Goal: Task Accomplishment & Management: Complete application form

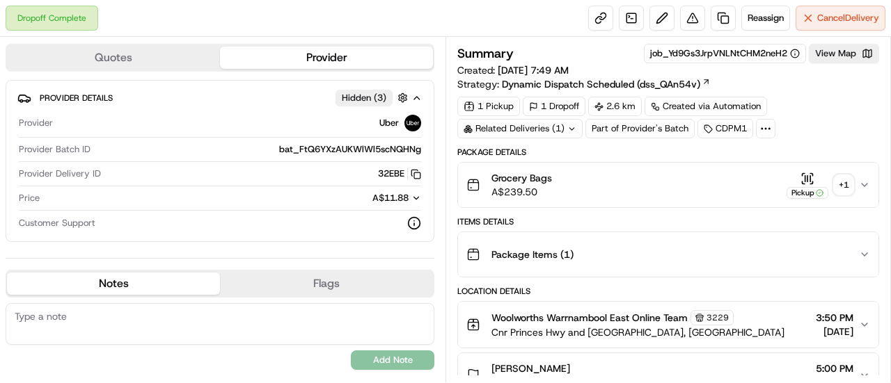
click at [846, 186] on div "+ 1" at bounding box center [843, 184] width 19 height 19
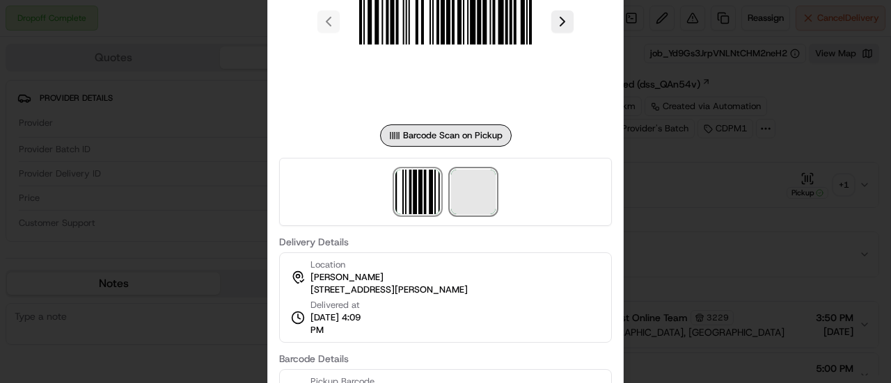
click at [472, 191] on span at bounding box center [473, 192] width 45 height 45
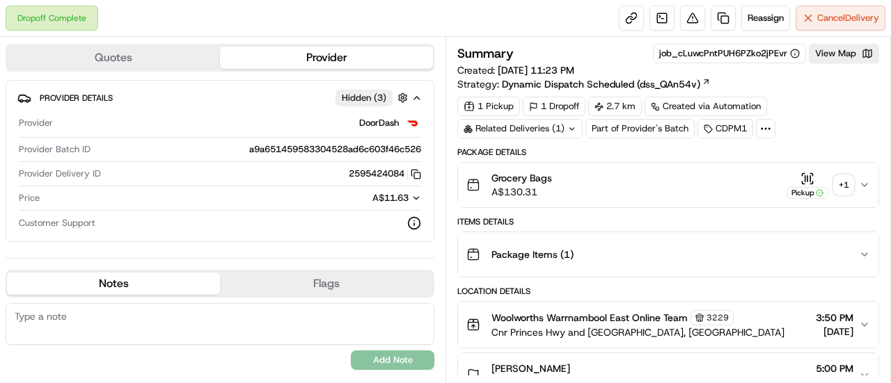
click at [842, 187] on div "+ 1" at bounding box center [843, 184] width 19 height 19
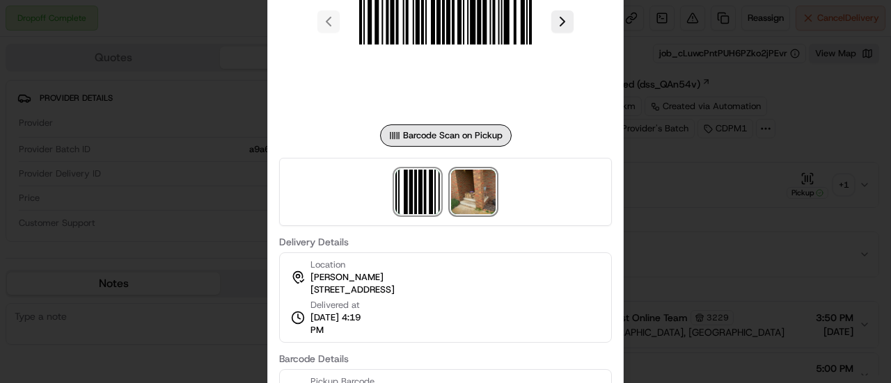
click at [488, 189] on img at bounding box center [473, 192] width 45 height 45
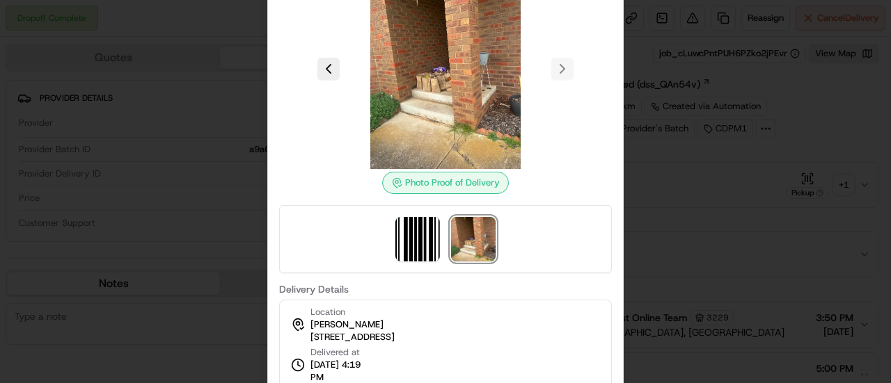
click at [669, 243] on div at bounding box center [445, 191] width 891 height 383
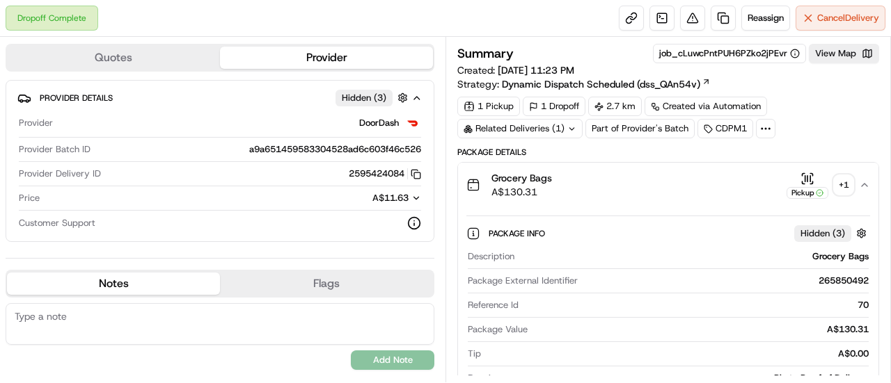
click at [848, 183] on div "+ 1" at bounding box center [843, 184] width 19 height 19
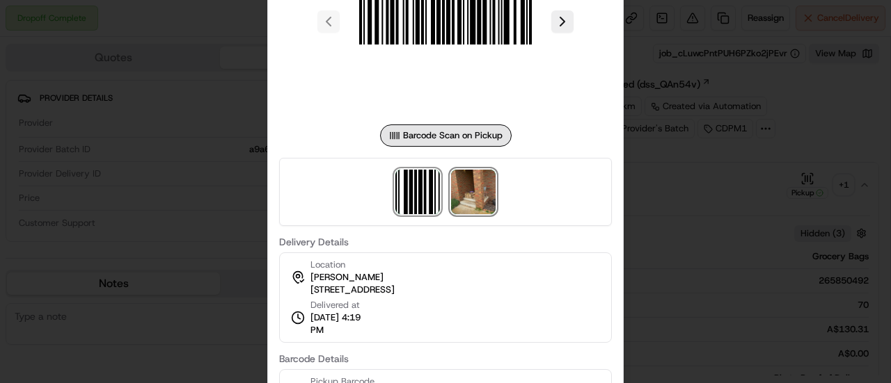
click at [482, 186] on img at bounding box center [473, 192] width 45 height 45
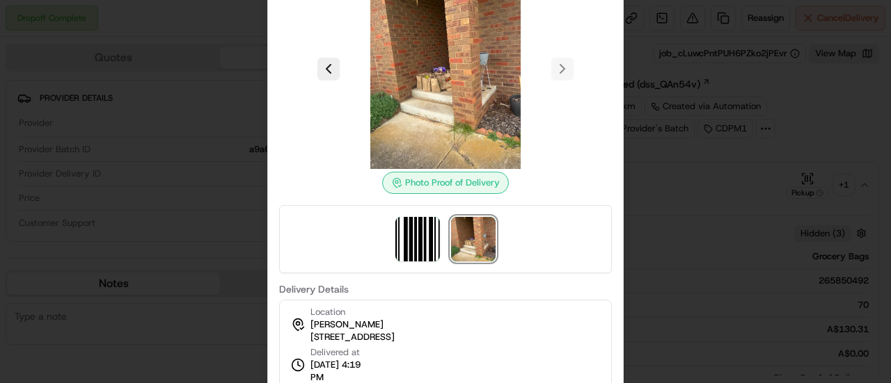
click at [700, 260] on div at bounding box center [445, 191] width 891 height 383
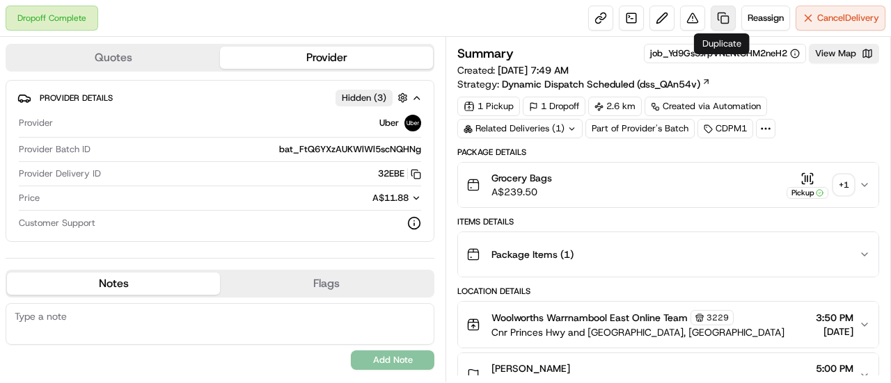
click at [719, 11] on link at bounding box center [722, 18] width 25 height 25
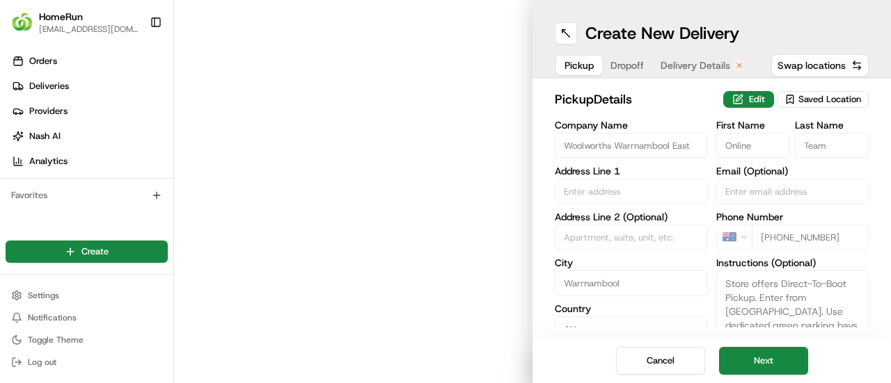
type input "Cnr Princes Hwy and Gateway Rd"
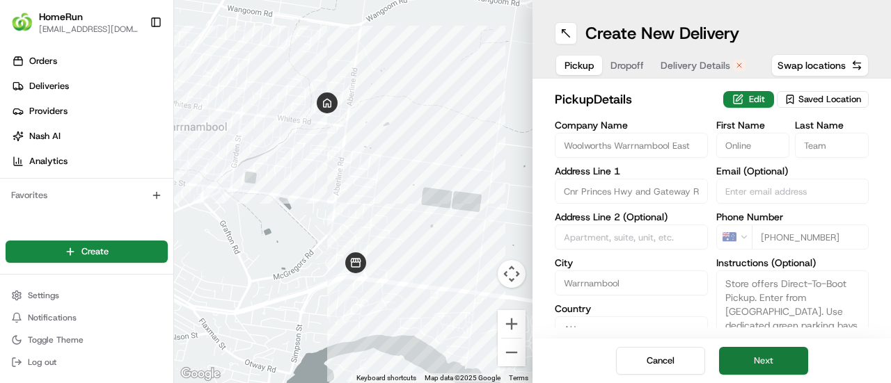
click at [764, 358] on button "Next" at bounding box center [763, 361] width 89 height 28
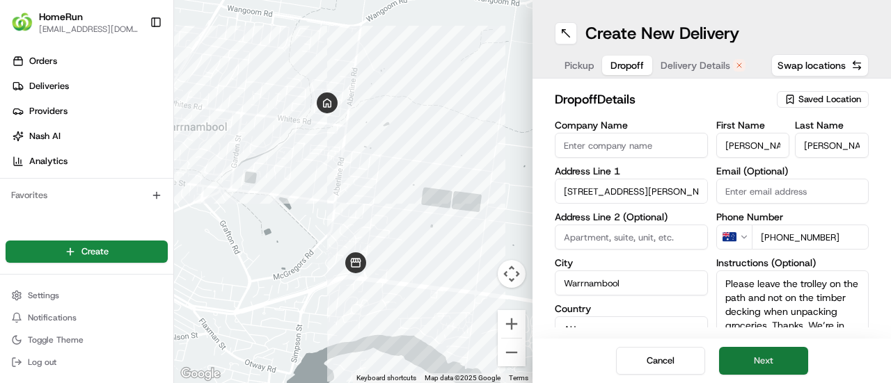
click at [763, 354] on button "Next" at bounding box center [763, 361] width 89 height 28
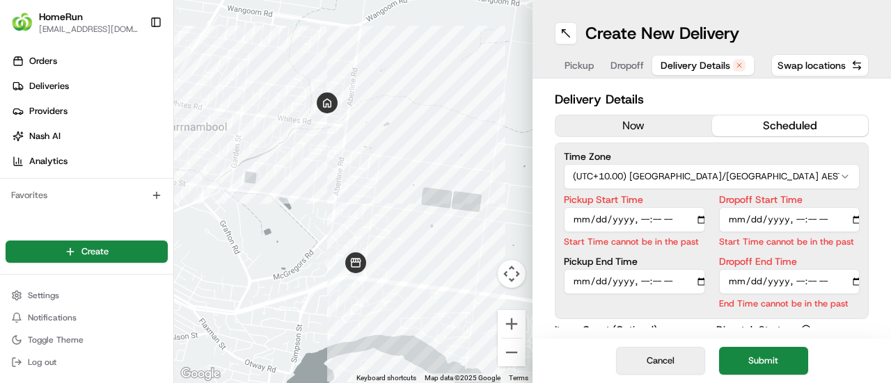
click at [644, 355] on button "Cancel" at bounding box center [660, 361] width 89 height 28
